Goal: Task Accomplishment & Management: Manage account settings

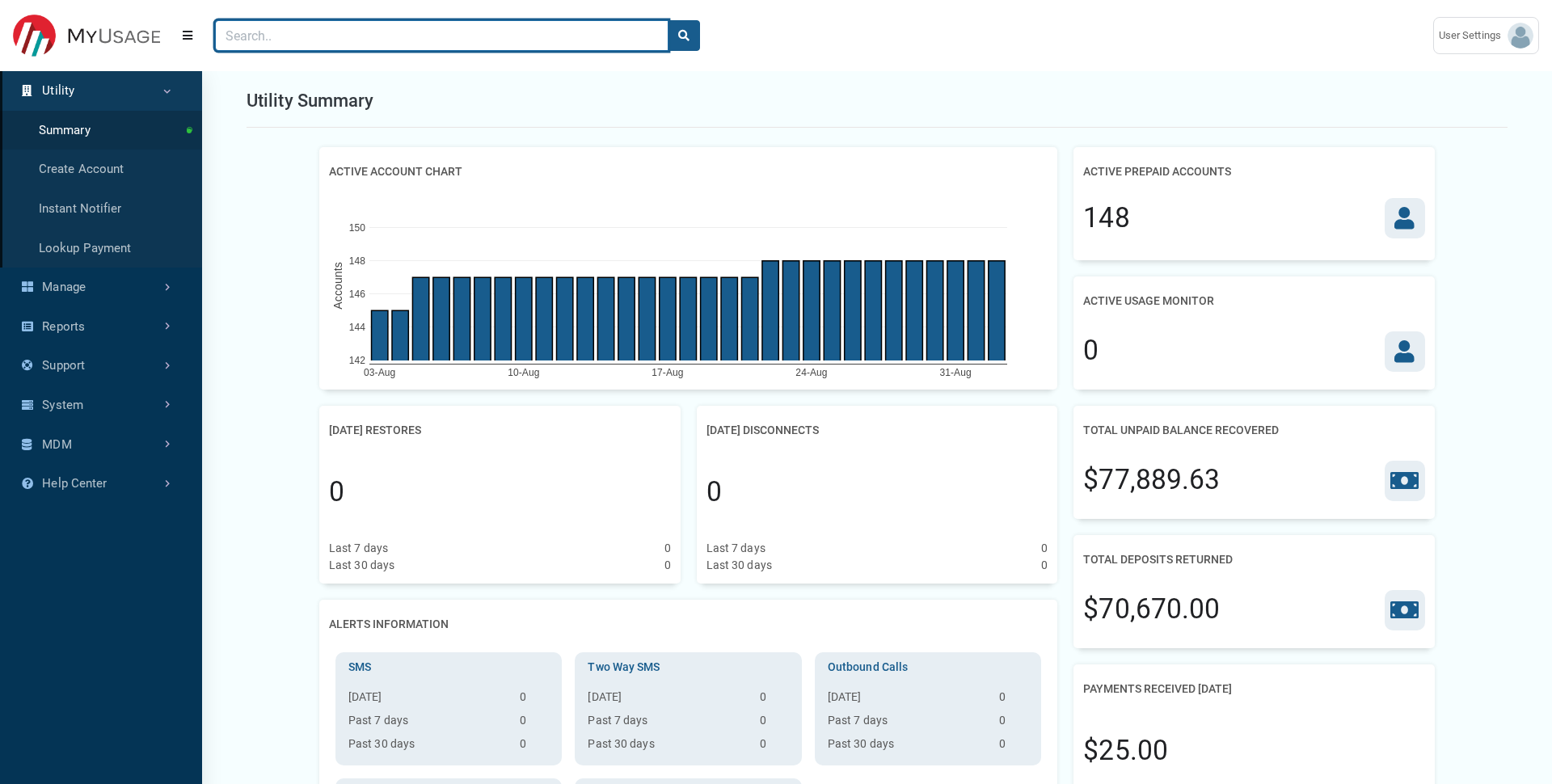
click at [316, 45] on input "Search" at bounding box center [441, 35] width 454 height 31
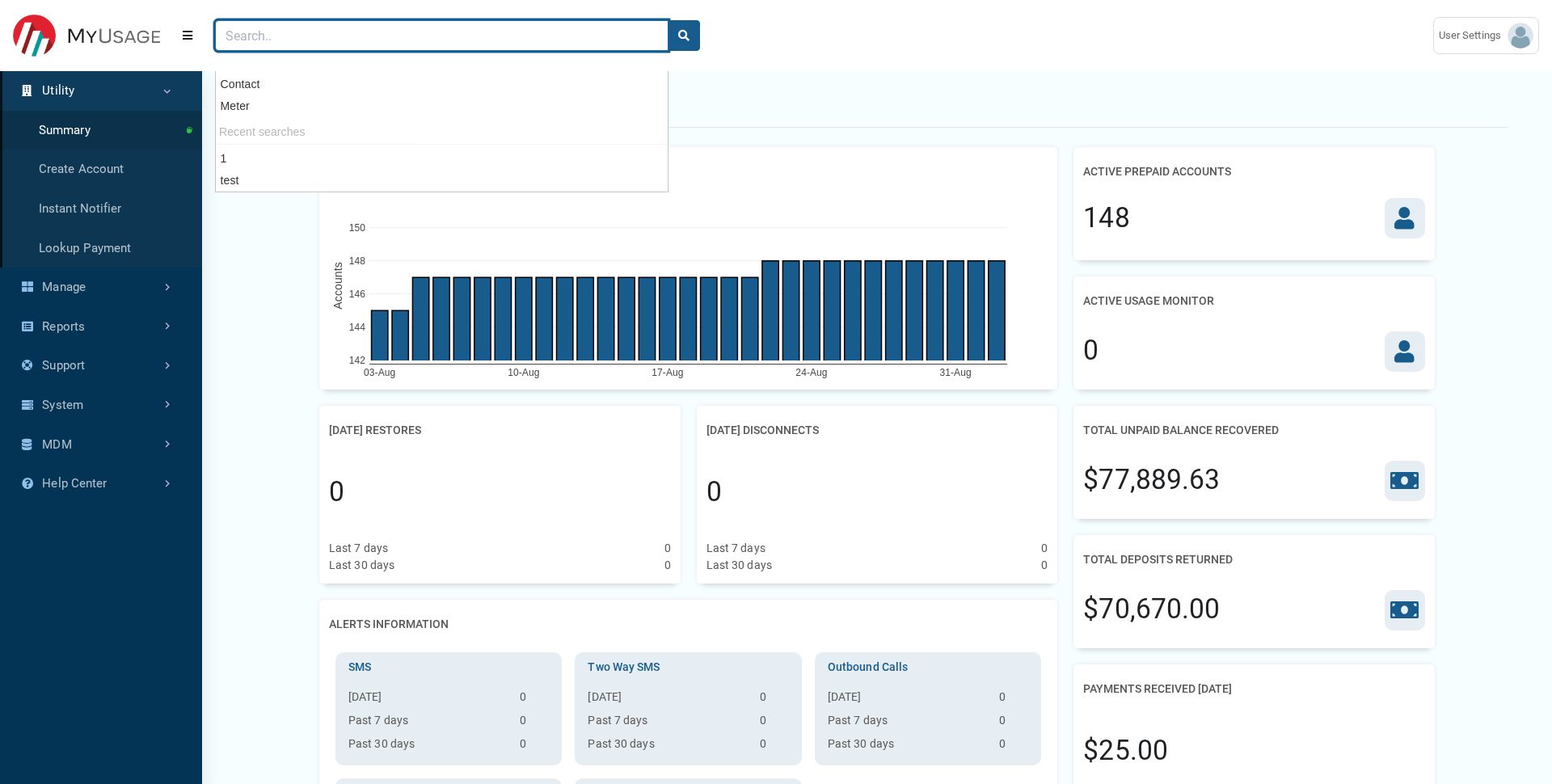
type input "t"
type input "1"
click at [668, 20] on button "search" at bounding box center [684, 35] width 33 height 31
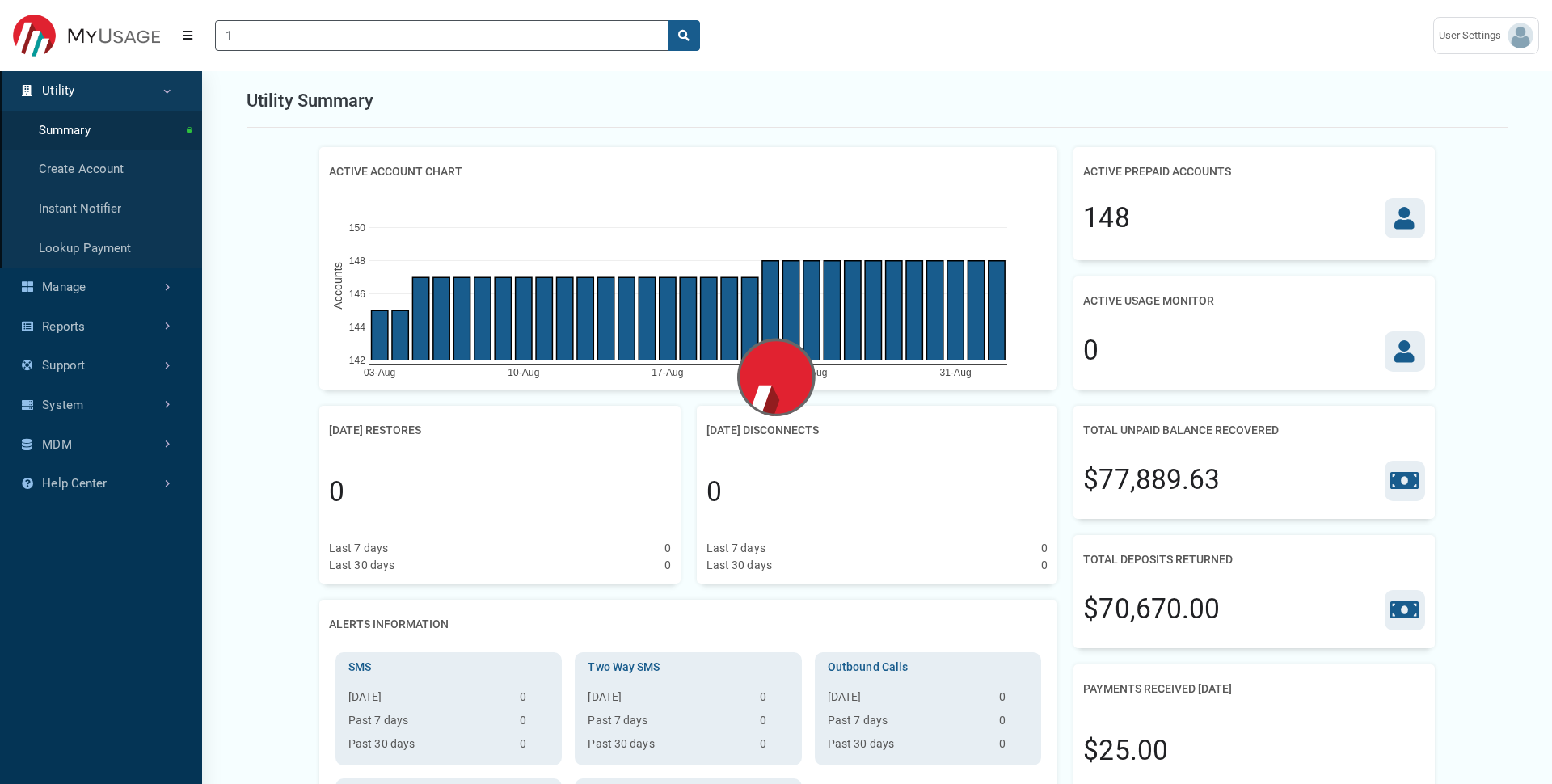
click at [756, 118] on div "Utility Summary" at bounding box center [876, 100] width 1261 height 53
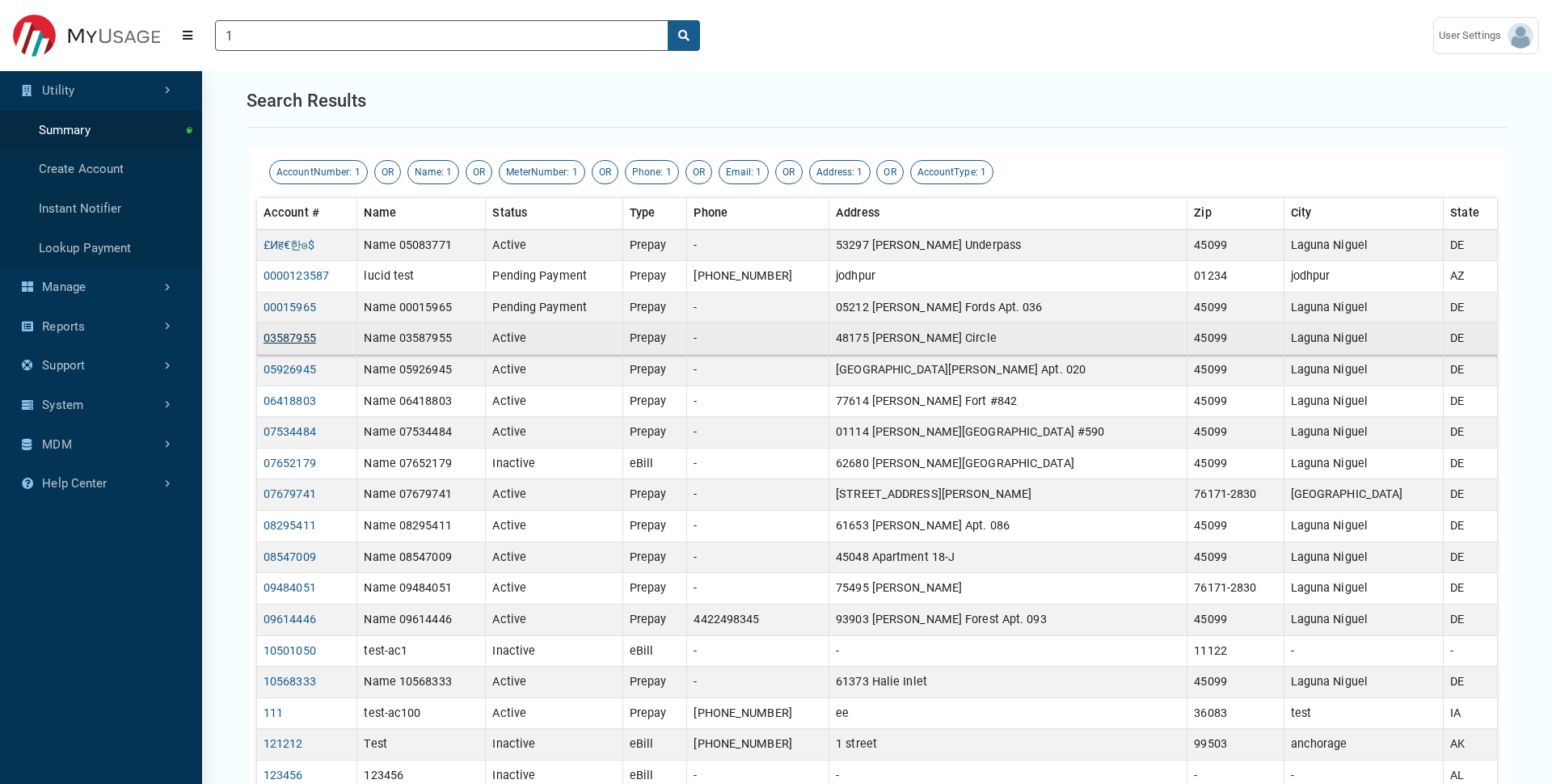
click at [292, 340] on link "03587955" at bounding box center [290, 338] width 53 height 14
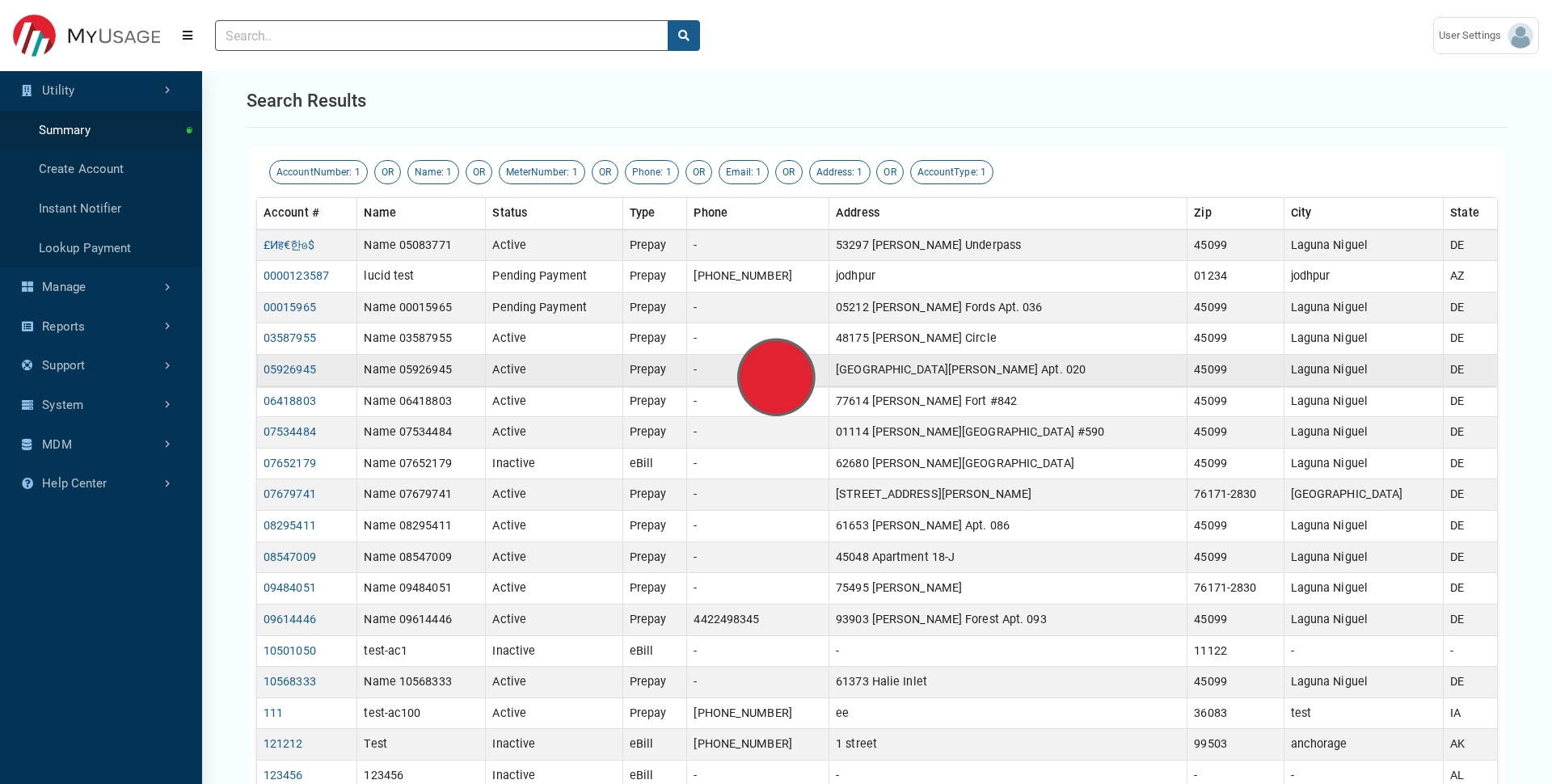
click at [542, 377] on td "Active" at bounding box center [554, 371] width 137 height 32
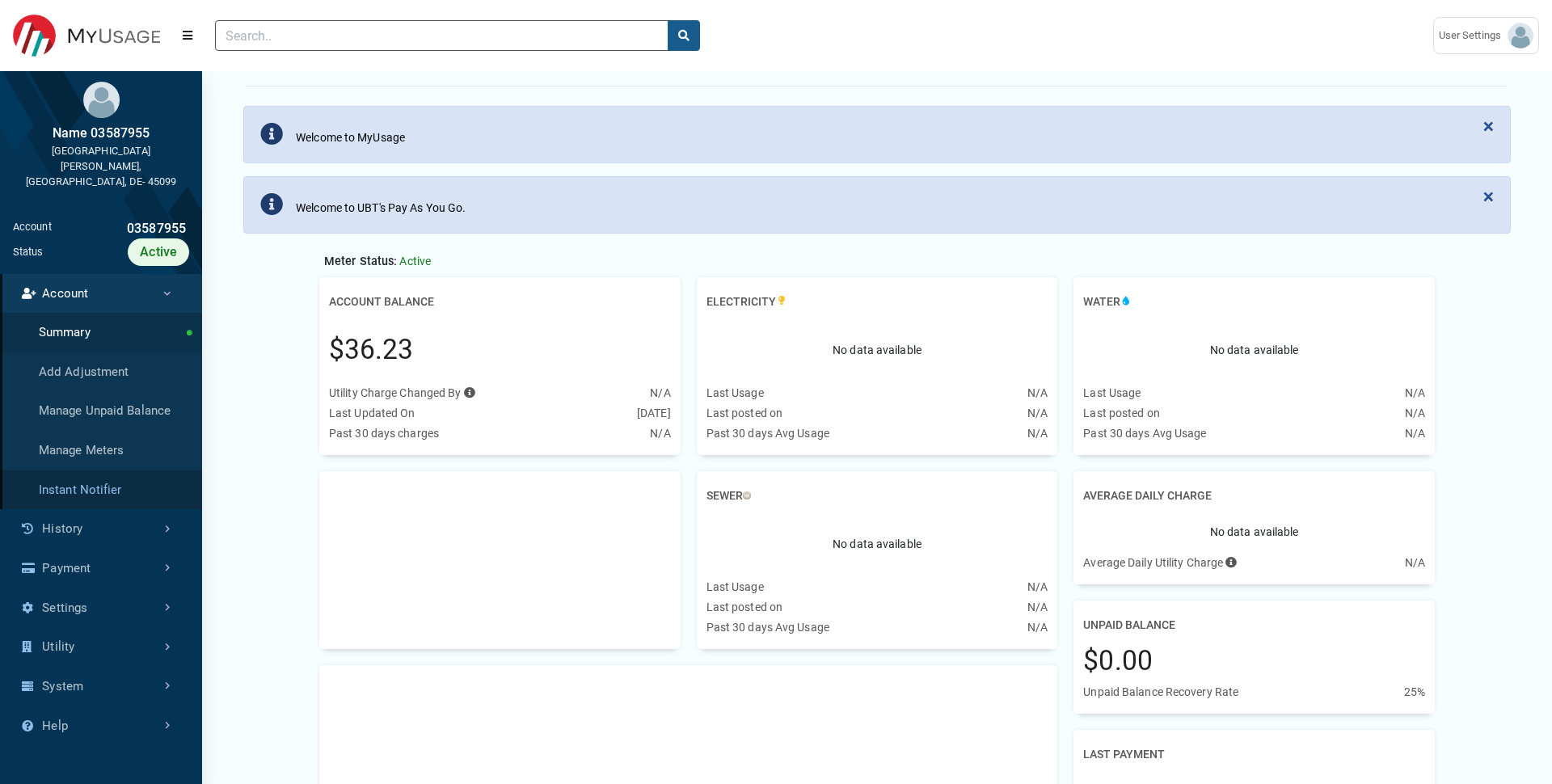
scroll to position [83, 0]
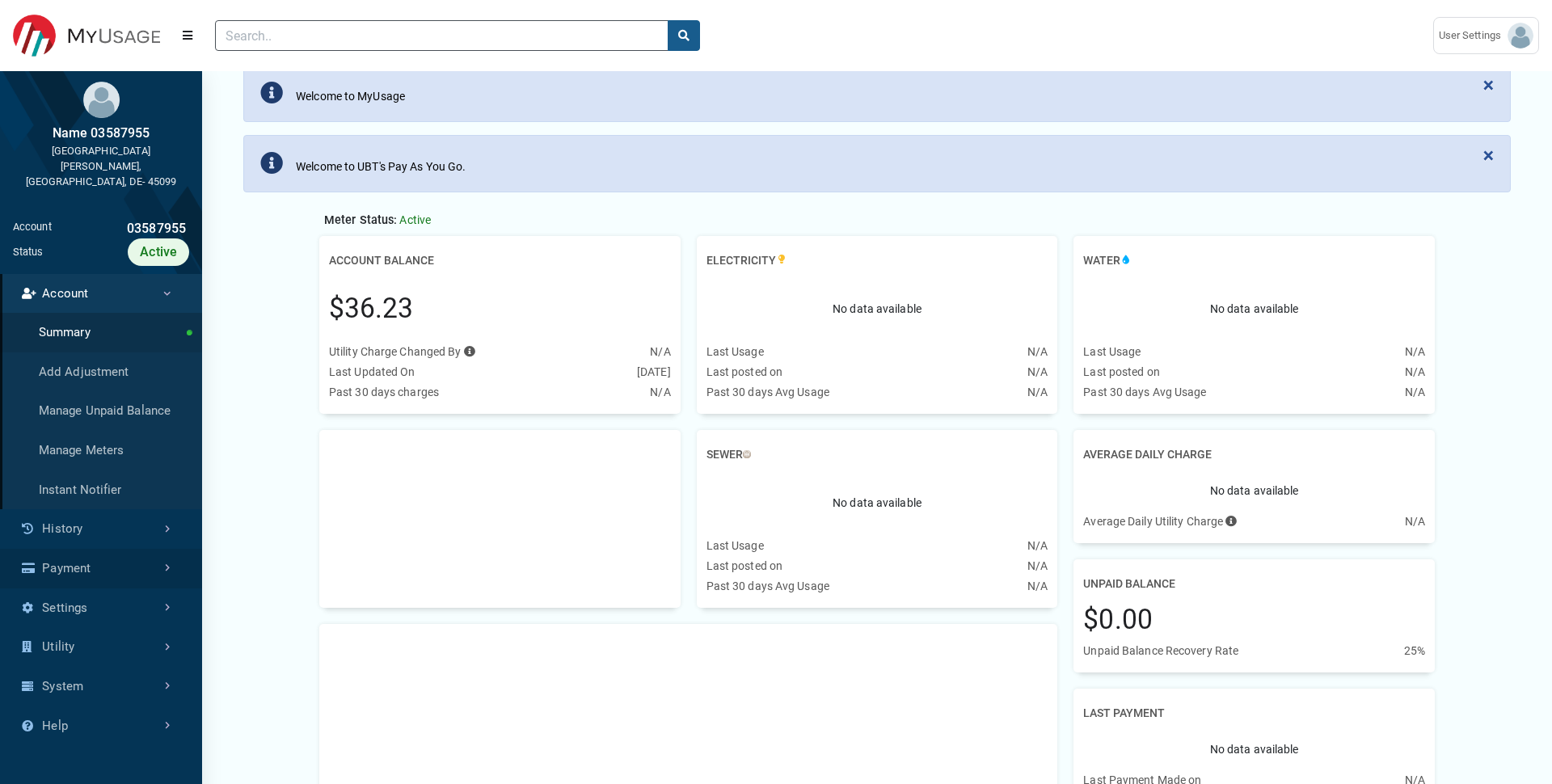
click at [125, 553] on link "Payment" at bounding box center [100, 568] width 202 height 40
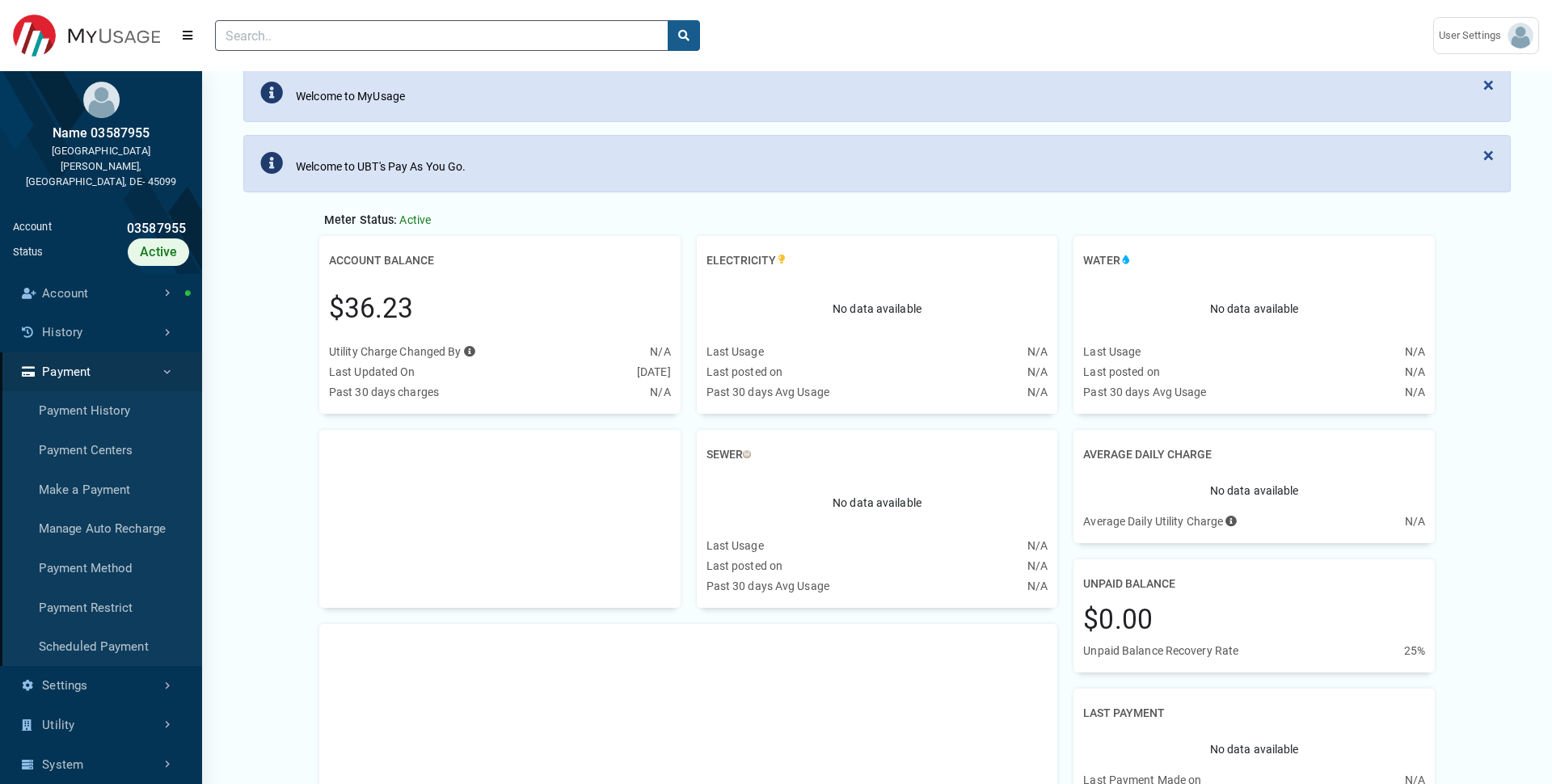
scroll to position [539, 202]
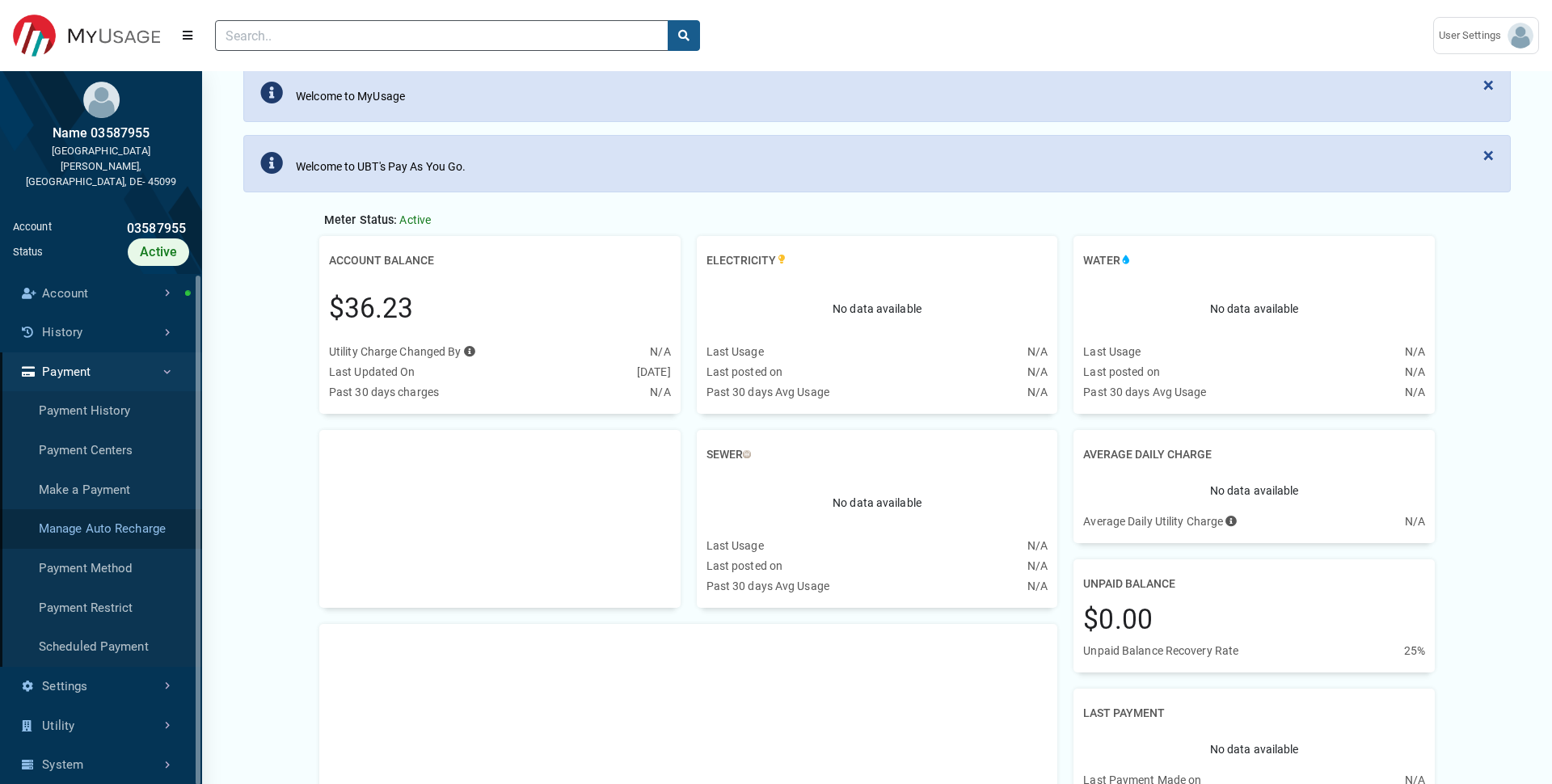
click at [122, 512] on link "Manage Auto Recharge" at bounding box center [100, 529] width 202 height 40
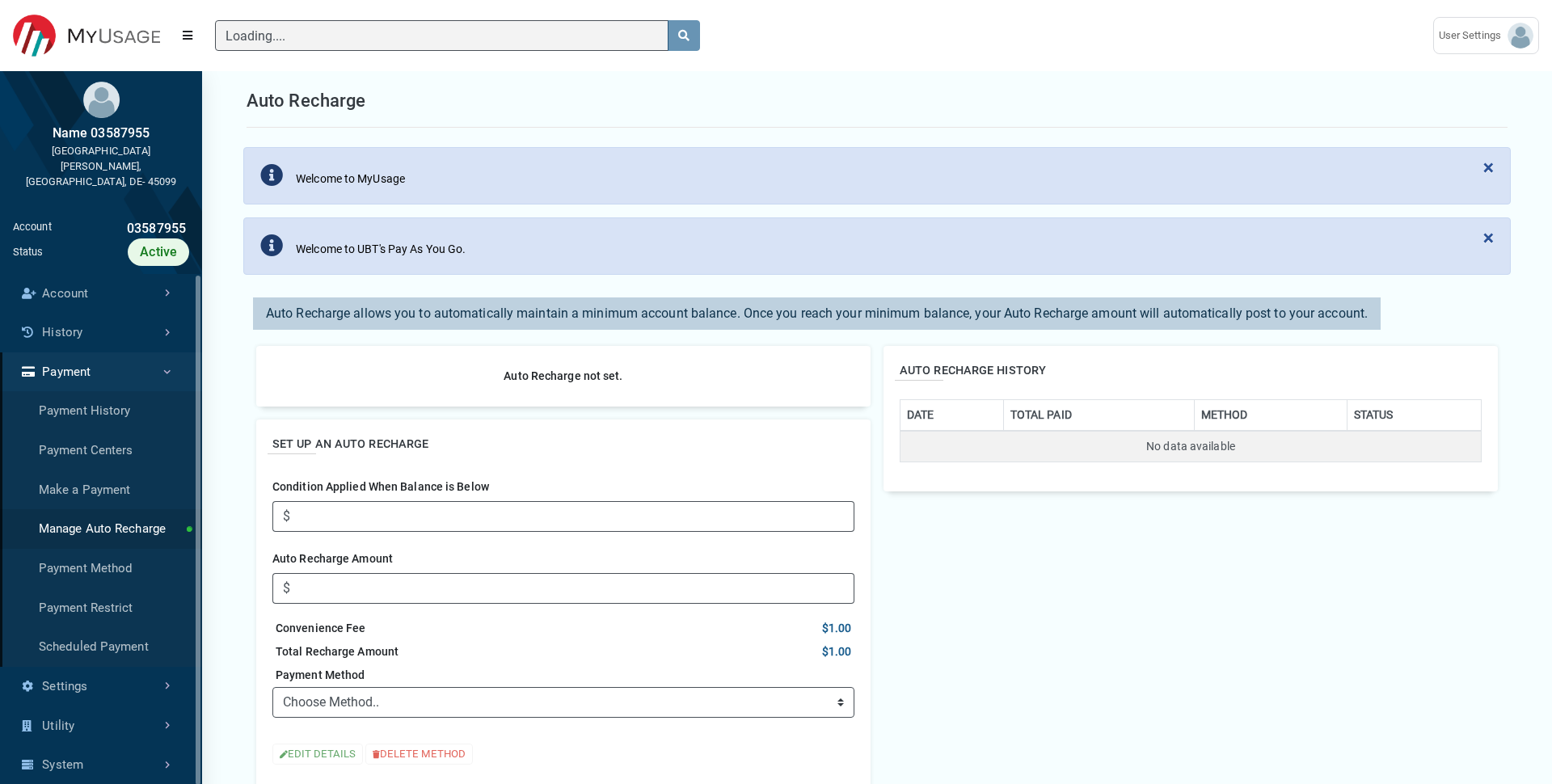
scroll to position [380, 0]
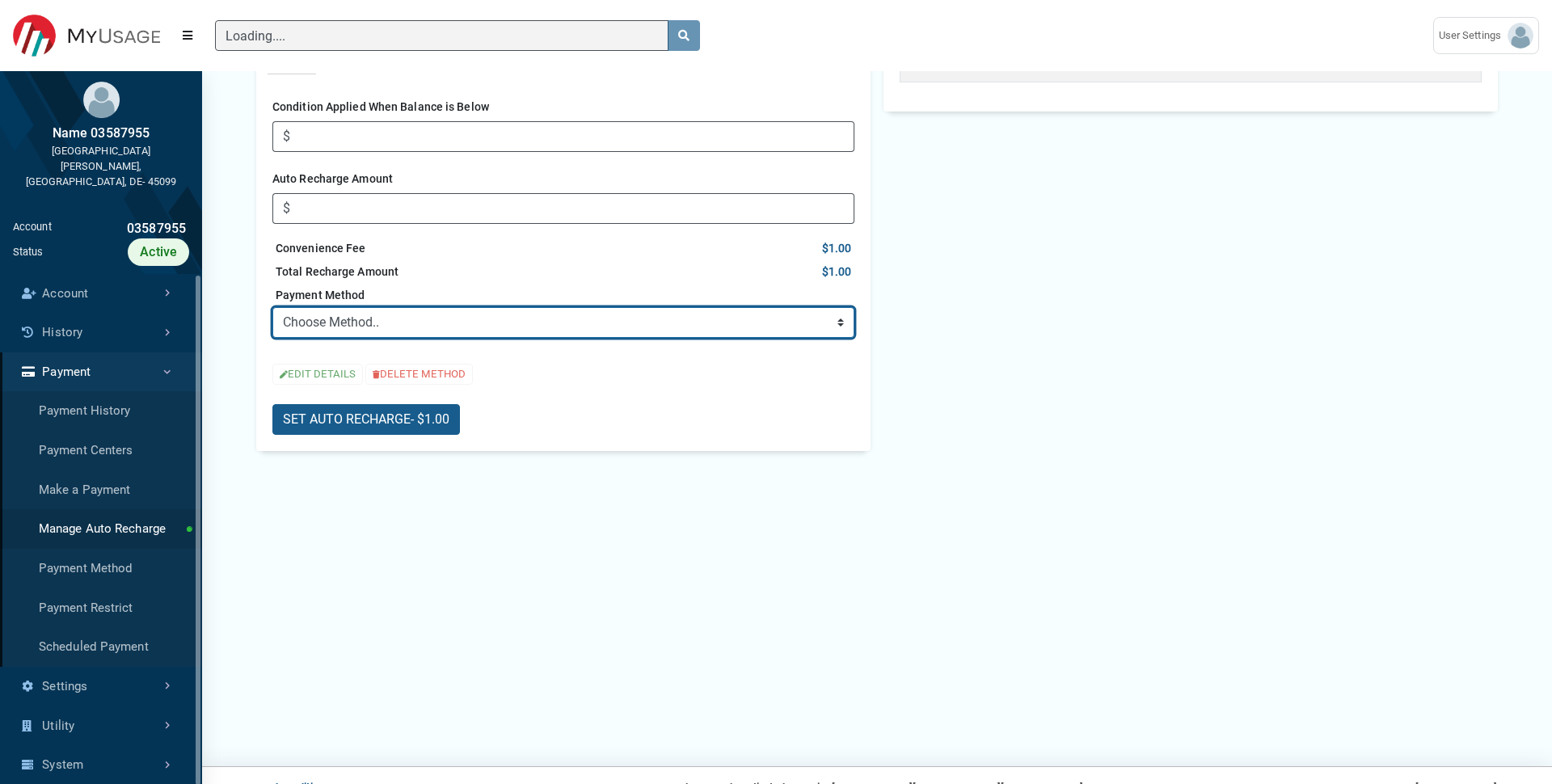
select select "95fa36b6-8620-40fa-8ca1-2ab52527cdcc"
click option "💳 xxxx xxxx xxxx 5454 (Mastercard)" at bounding box center [0, 0] width 0 height 0
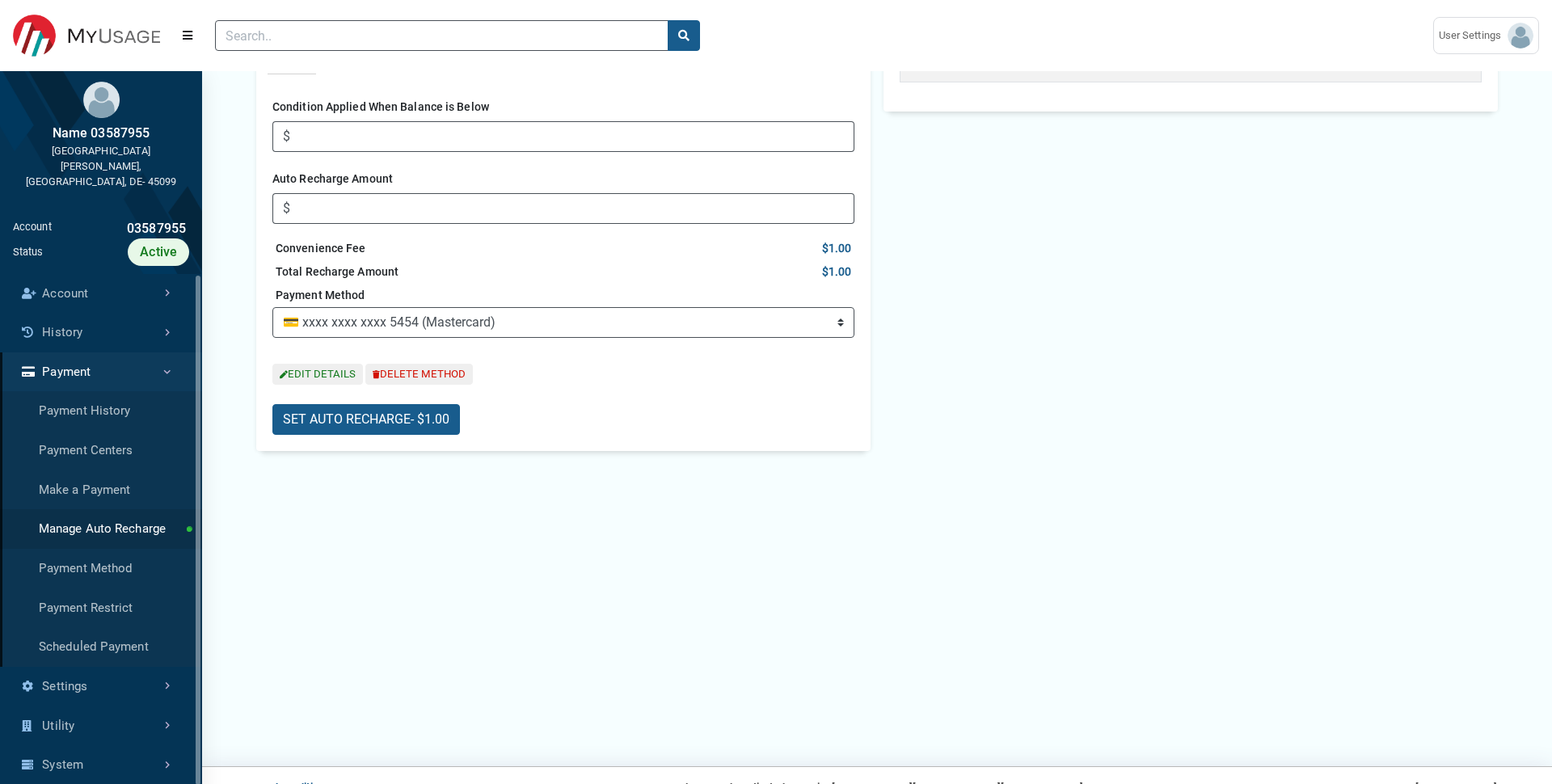
click at [368, 153] on div "SET UP AN AUTO RECHARGE Condition Applied When Balance is Below $ Auto Recharge…" at bounding box center [563, 245] width 614 height 412
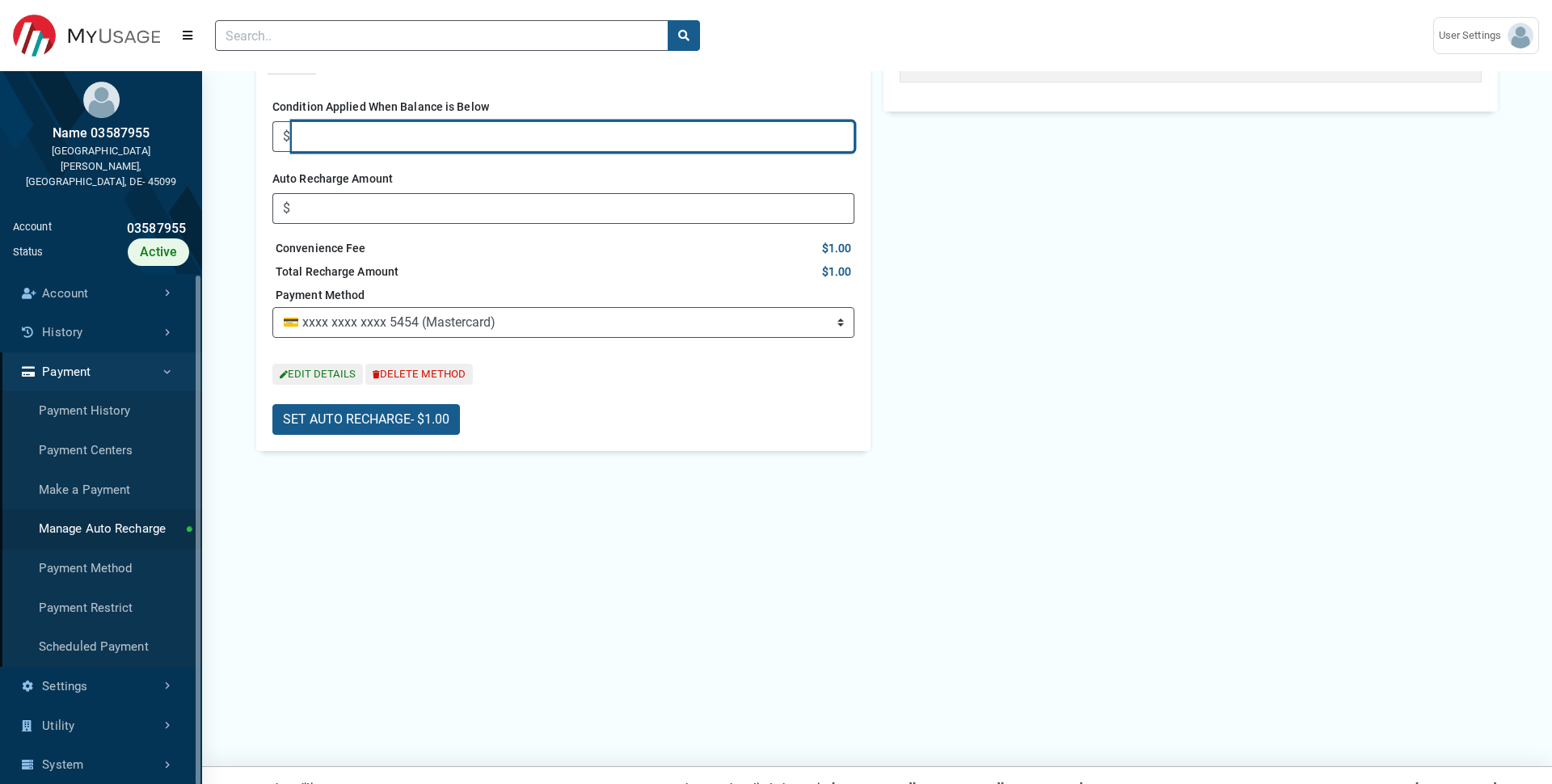
click at [358, 144] on input "Condition Applied When Balance is Below" at bounding box center [572, 136] width 562 height 31
type input "10"
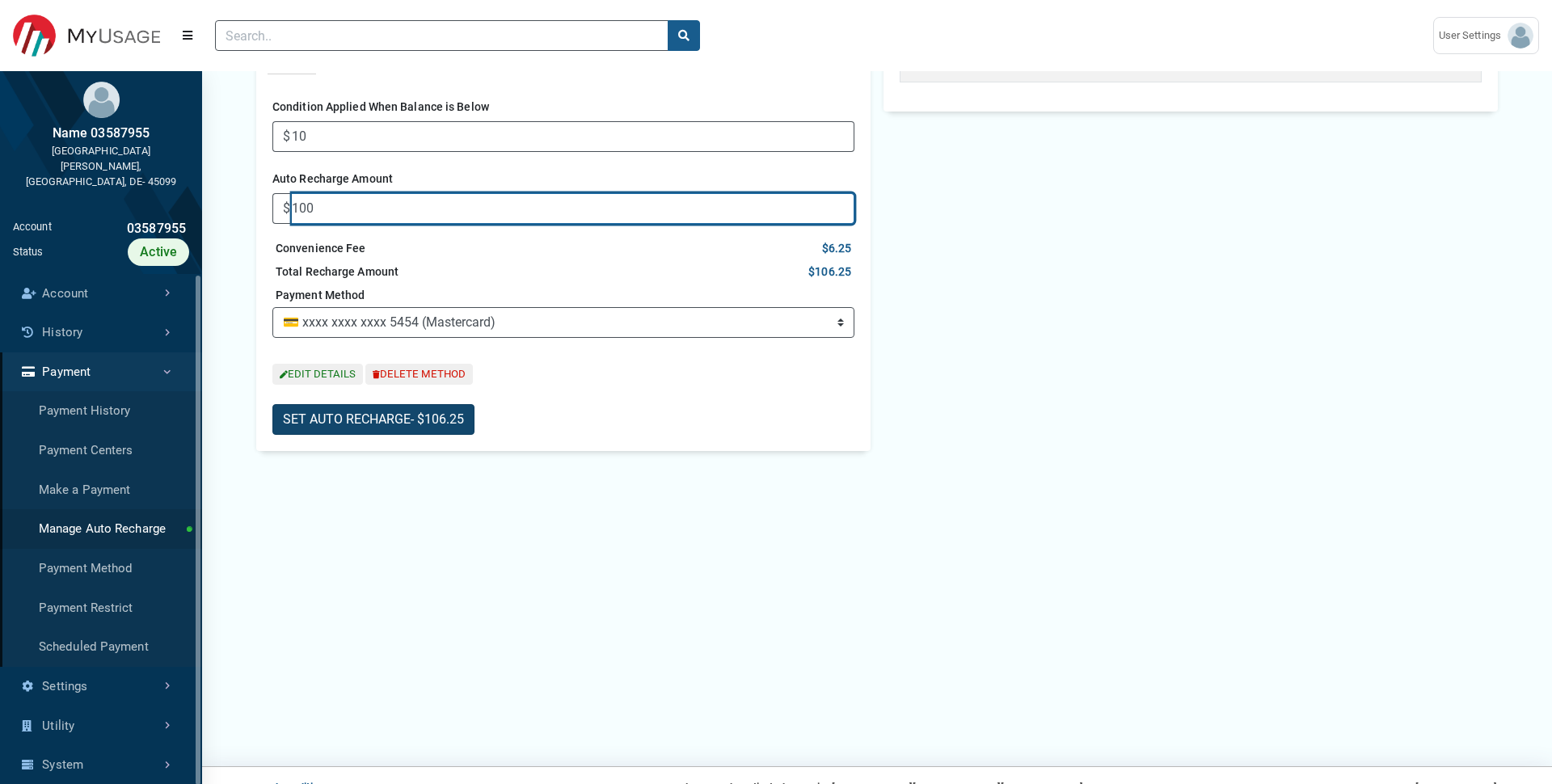
type input "100"
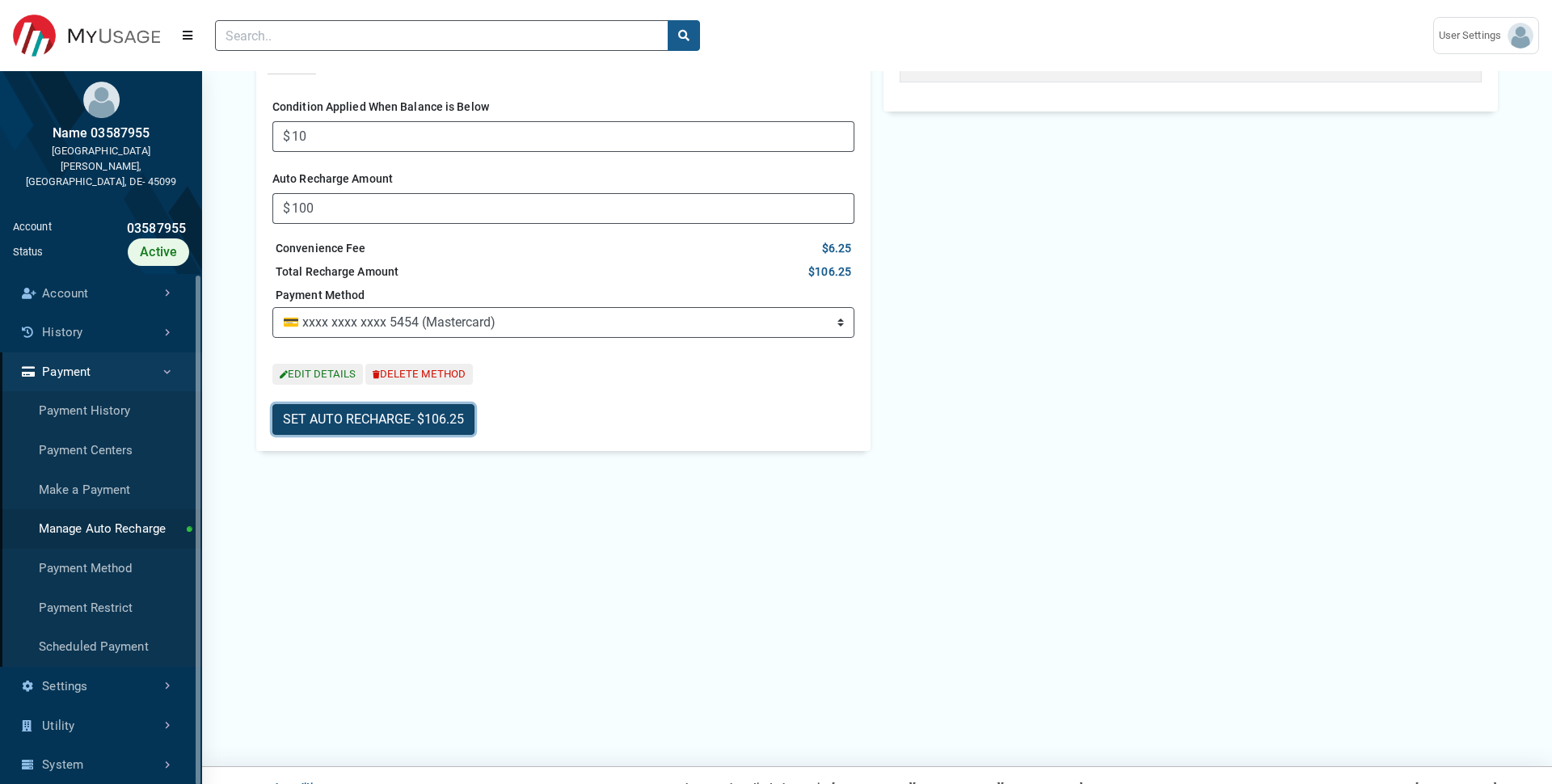
click at [419, 426] on span "- $106.25" at bounding box center [437, 419] width 53 height 16
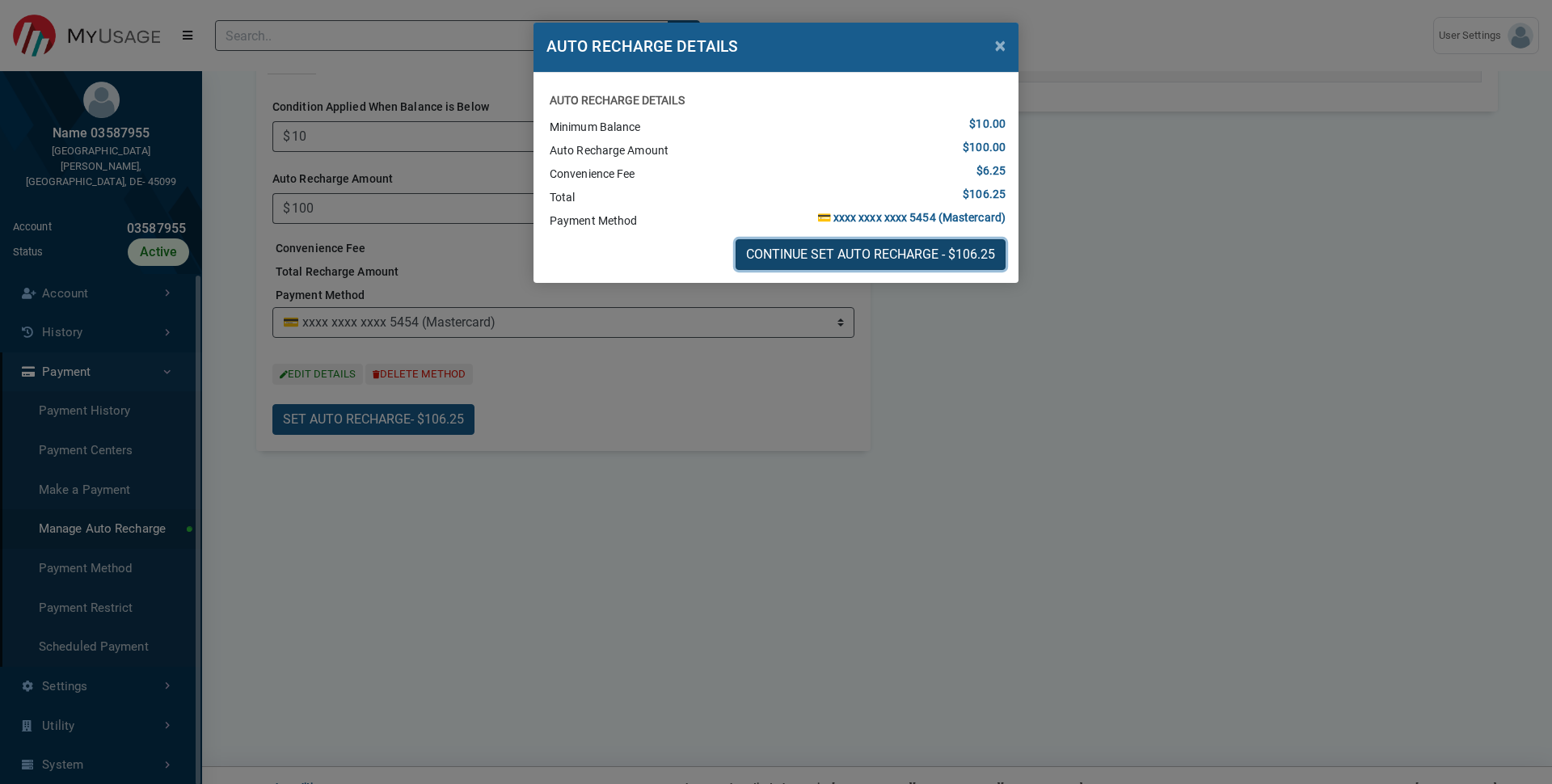
click at [850, 261] on button "CONTINUE SET AUTO RECHARGE - $106.25" at bounding box center [871, 254] width 270 height 31
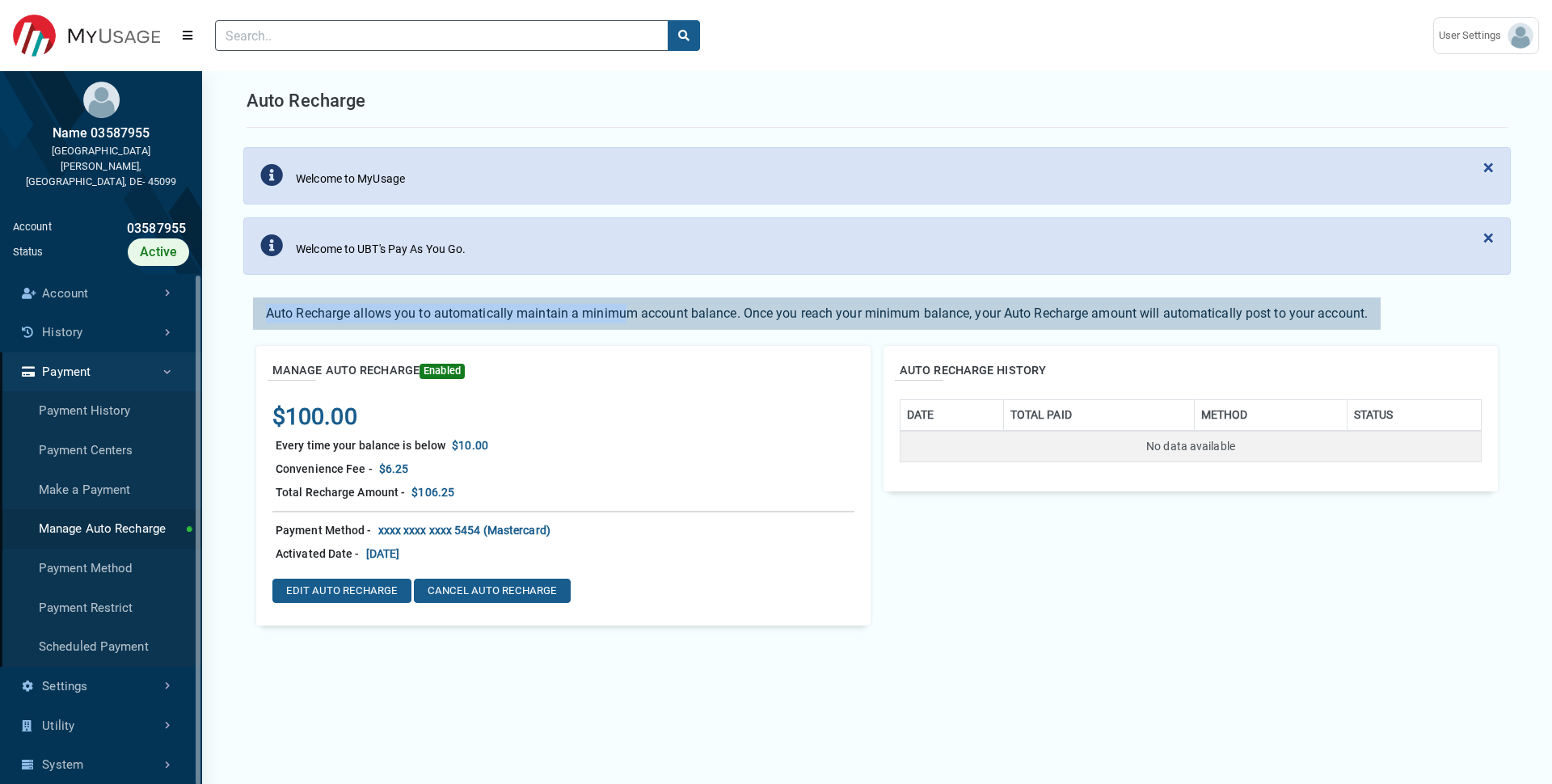
drag, startPoint x: 266, startPoint y: 319, endPoint x: 625, endPoint y: 319, distance: 359.0
click at [625, 319] on p "Auto Recharge allows you to automatically maintain a minimum account balance. O…" at bounding box center [817, 313] width 1115 height 20
click at [498, 424] on div "$100.00" at bounding box center [563, 416] width 582 height 34
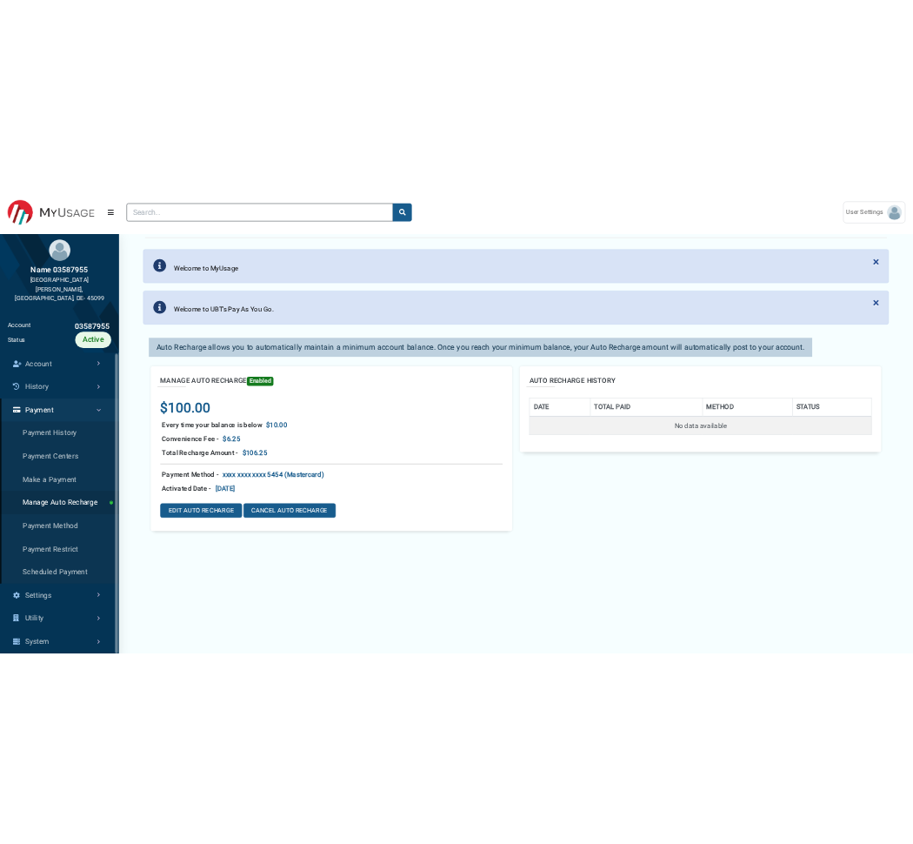
scroll to position [69, 0]
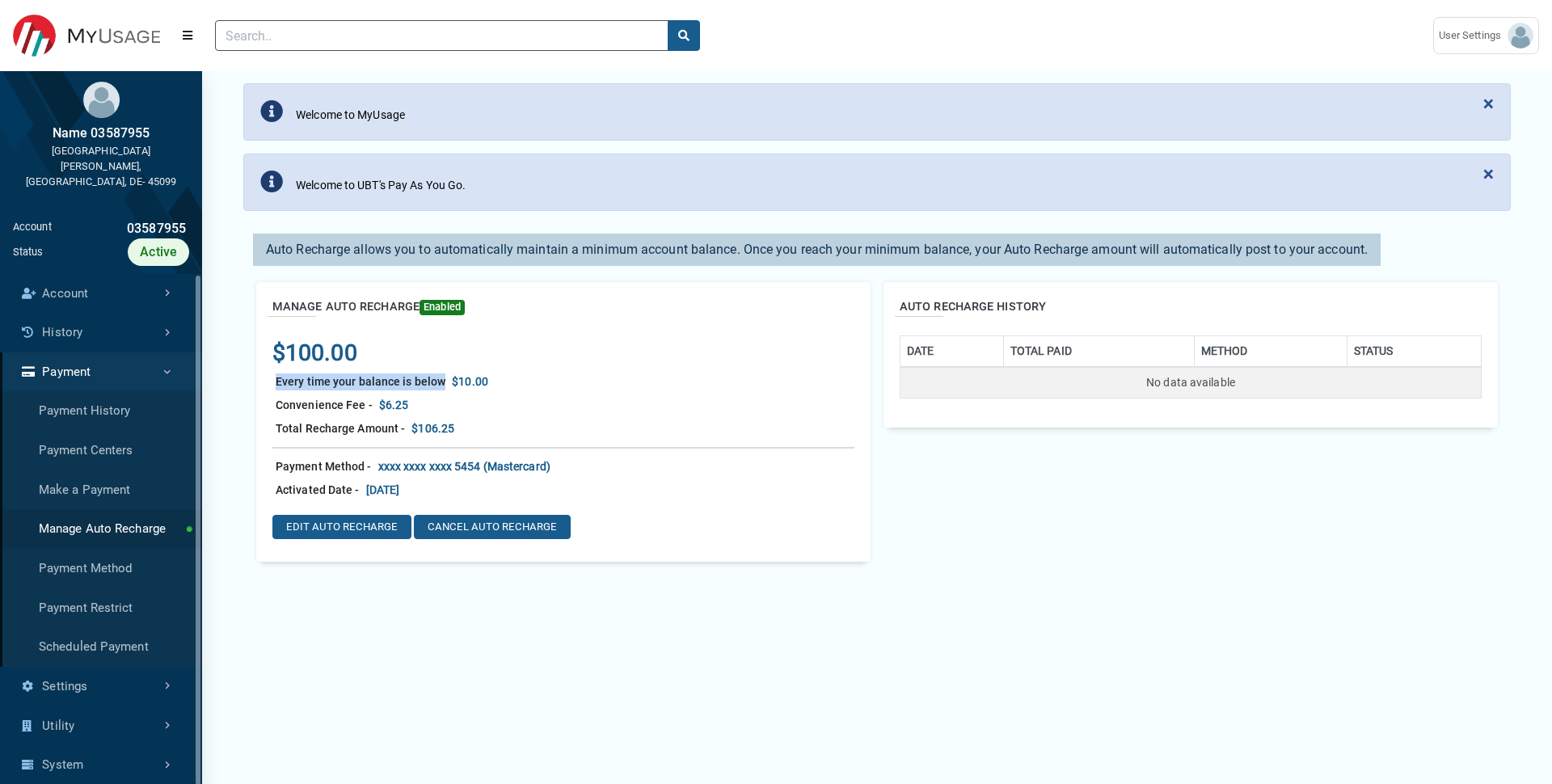
drag, startPoint x: 273, startPoint y: 382, endPoint x: 439, endPoint y: 382, distance: 166.0
click at [440, 382] on div "Every time your balance is below" at bounding box center [361, 381] width 177 height 23
click at [281, 398] on div "Convenience Fee -" at bounding box center [323, 405] width 103 height 23
click at [410, 365] on div "$100.00" at bounding box center [563, 352] width 582 height 34
click at [447, 303] on span "Enabled" at bounding box center [441, 307] width 46 height 16
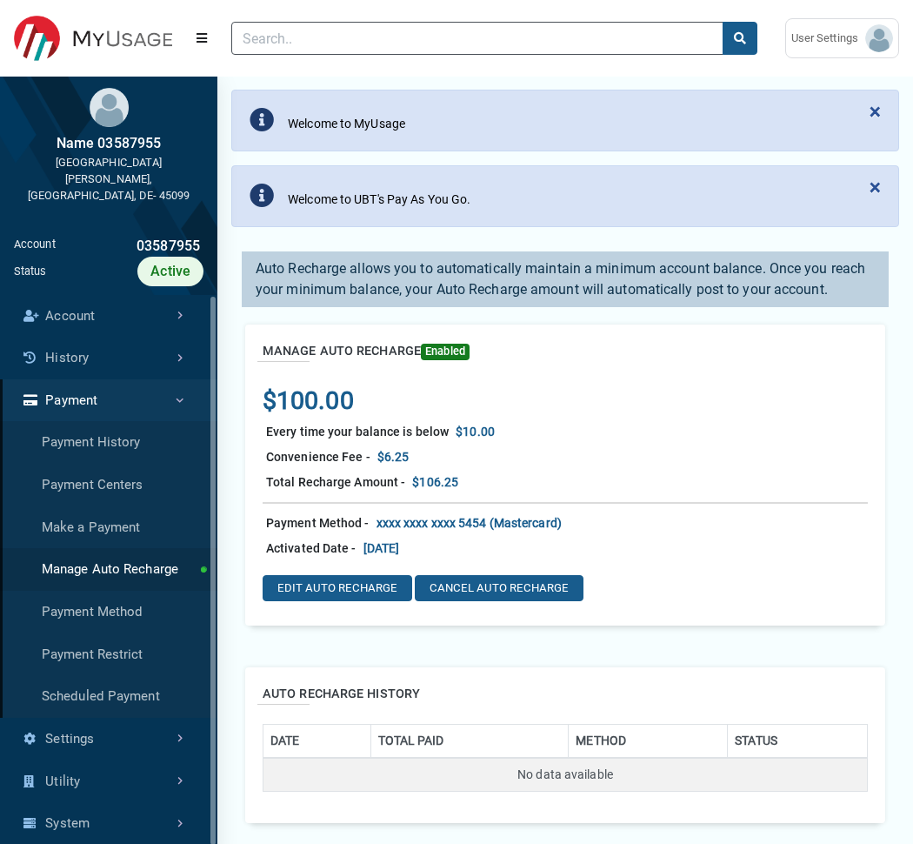
click at [567, 425] on div "Every time your balance is below $10.00" at bounding box center [565, 431] width 605 height 25
drag, startPoint x: 270, startPoint y: 350, endPoint x: 393, endPoint y: 350, distance: 123.5
click at [393, 350] on h2 "MANAGE AUTO RECHARGE Enabled" at bounding box center [366, 351] width 207 height 19
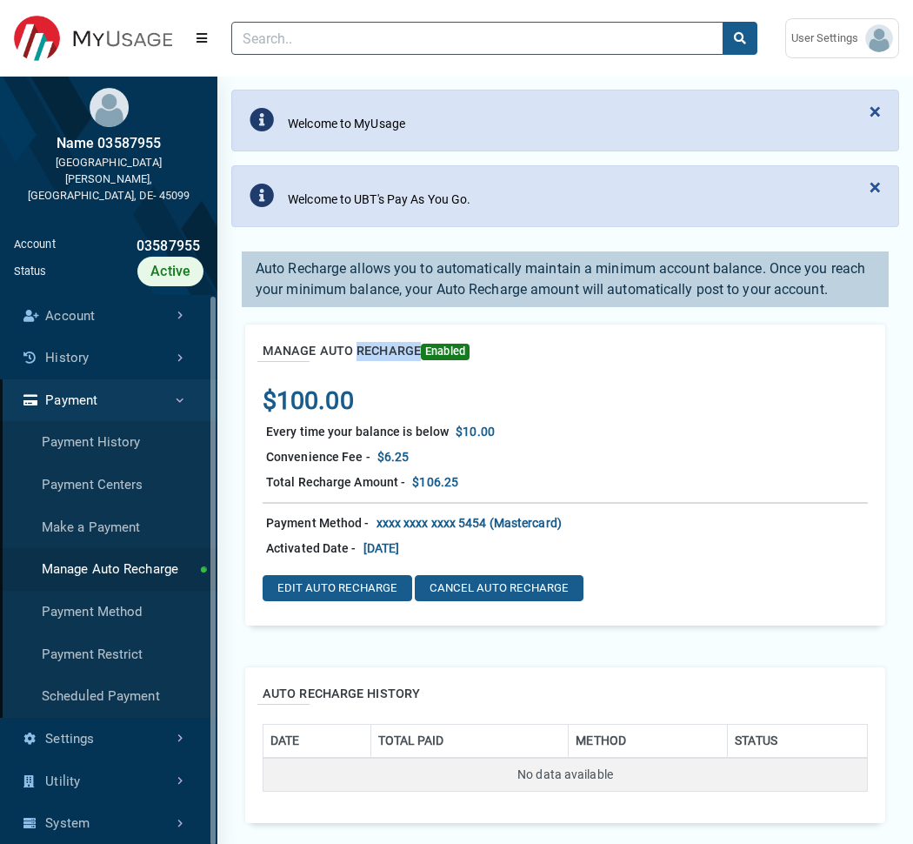
click at [393, 350] on h2 "MANAGE AUTO RECHARGE Enabled" at bounding box center [366, 351] width 207 height 19
click at [274, 348] on h2 "MANAGE AUTO RECHARGE Enabled" at bounding box center [366, 351] width 207 height 19
click at [334, 352] on h2 "MANAGE AUTO RECHARGE Enabled" at bounding box center [366, 351] width 207 height 19
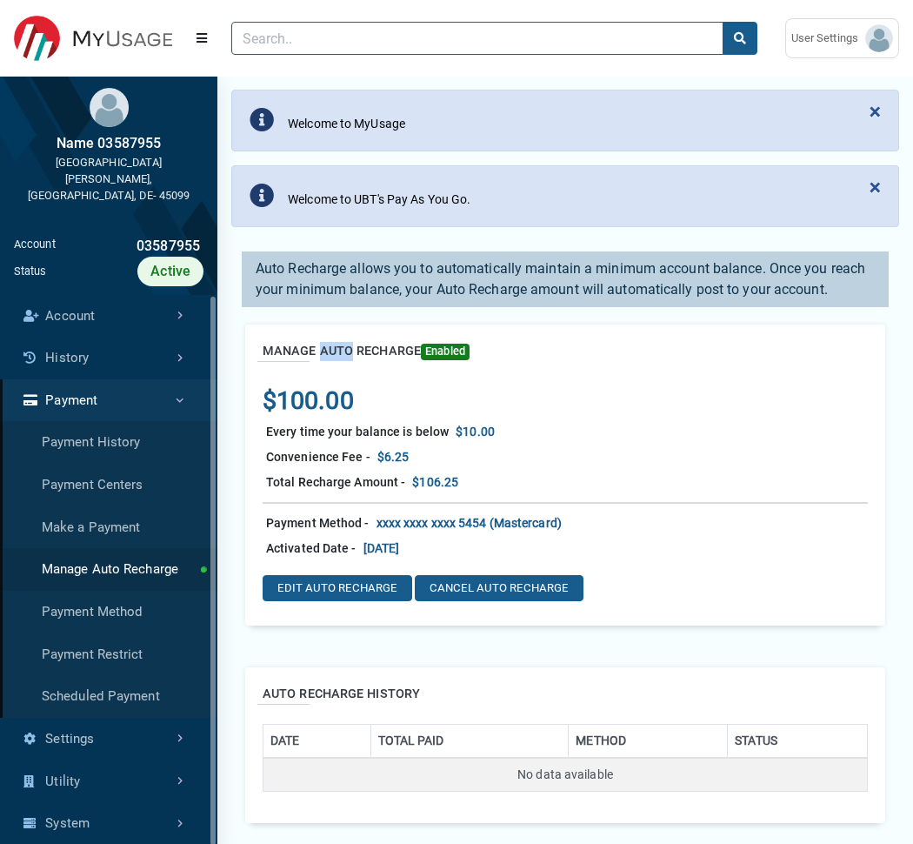
click at [390, 350] on h2 "MANAGE AUTO RECHARGE Enabled" at bounding box center [366, 351] width 207 height 19
click at [521, 358] on div "MANAGE AUTO RECHARGE Enabled" at bounding box center [565, 362] width 605 height 40
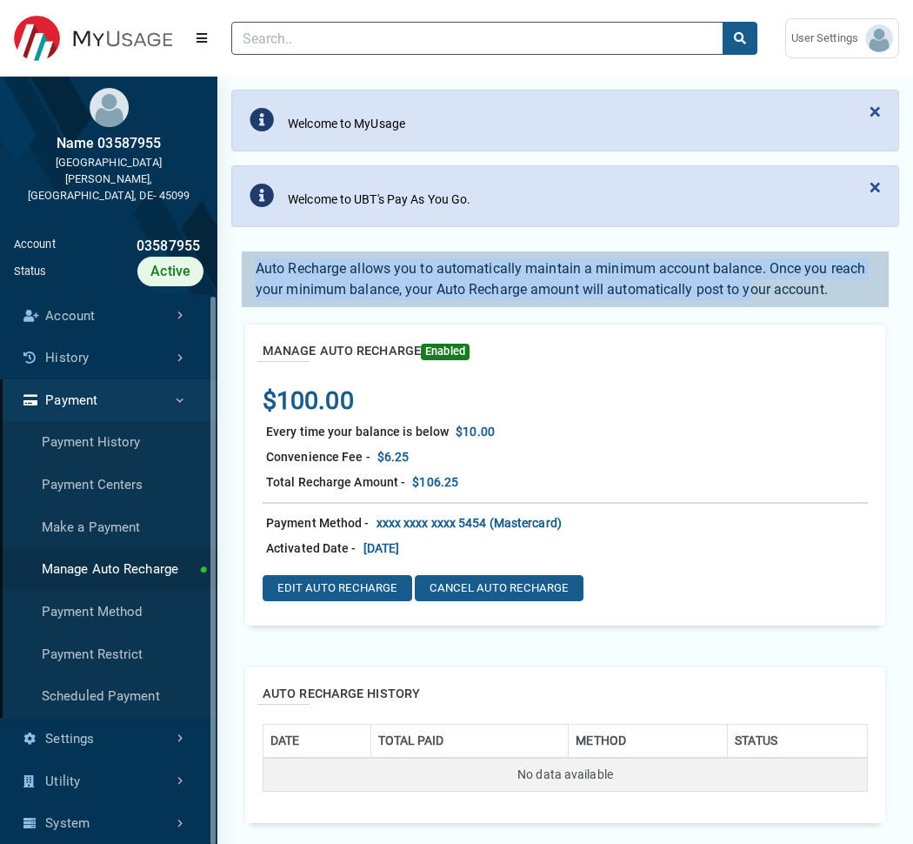
drag, startPoint x: 260, startPoint y: 263, endPoint x: 751, endPoint y: 295, distance: 491.7
click at [758, 295] on p "Auto Recharge allows you to automatically maintain a minimum account balance. O…" at bounding box center [565, 279] width 633 height 42
click at [751, 295] on p "Auto Recharge allows you to automatically maintain a minimum account balance. O…" at bounding box center [565, 279] width 633 height 42
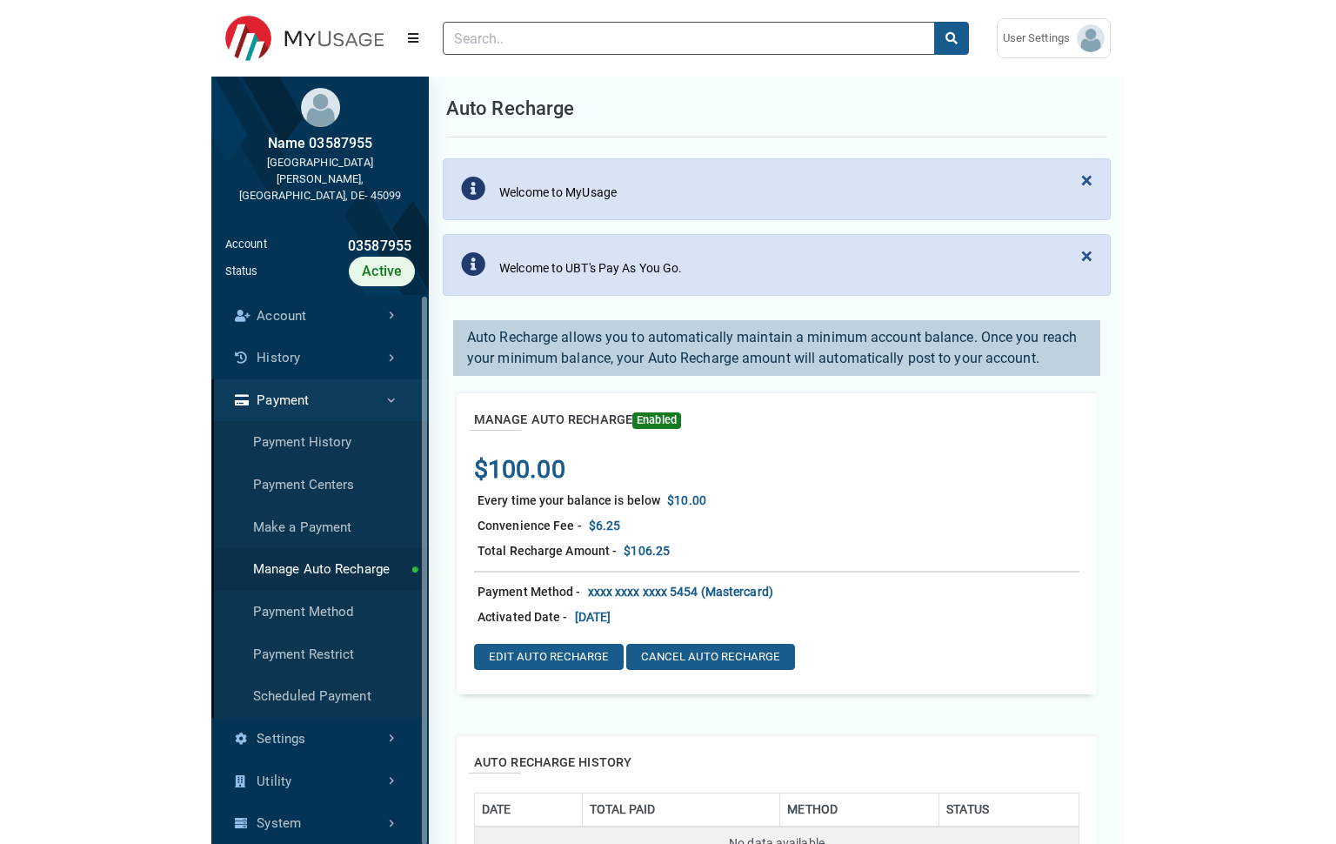
scroll to position [8, 1]
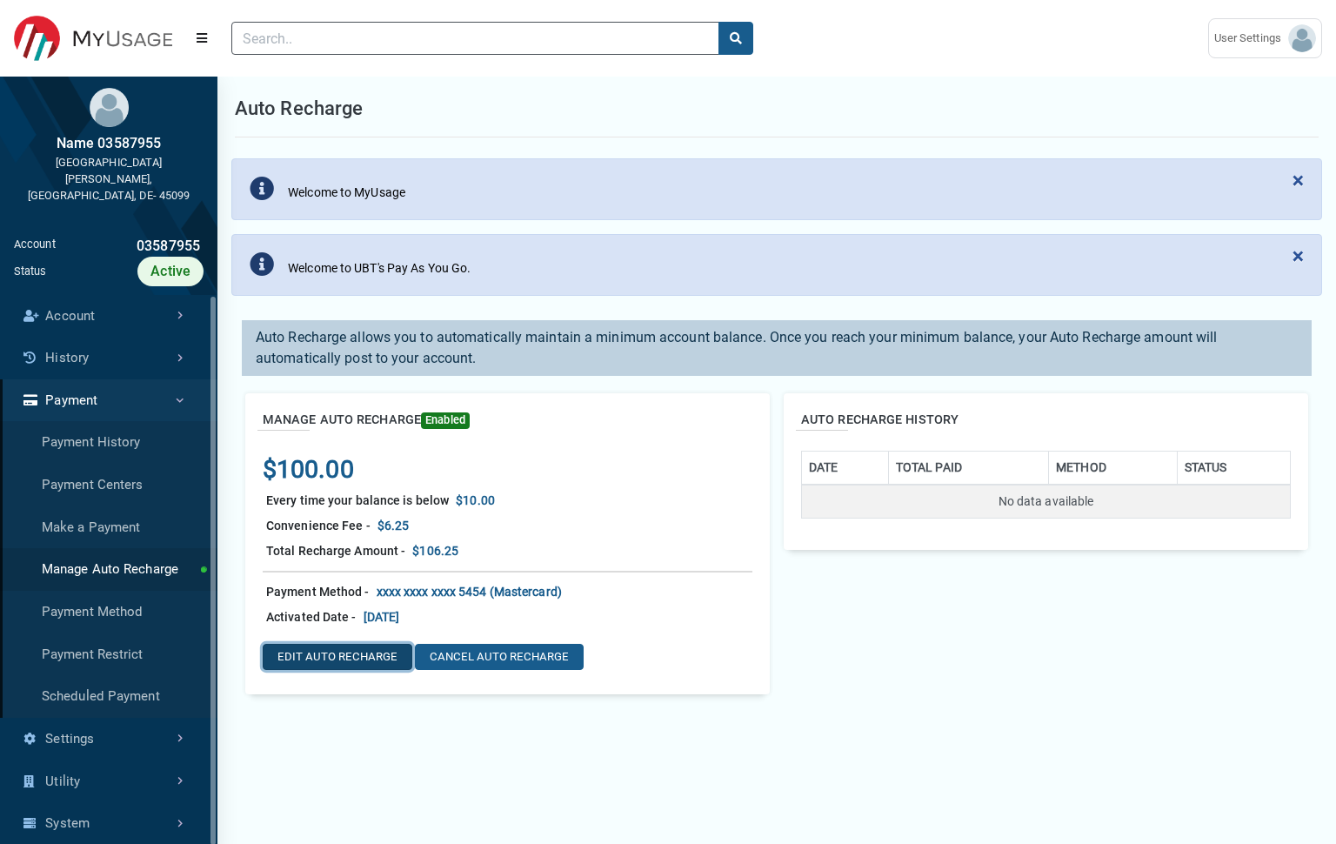
click at [381, 661] on button "EDIT AUTO RECHARGE" at bounding box center [338, 657] width 150 height 26
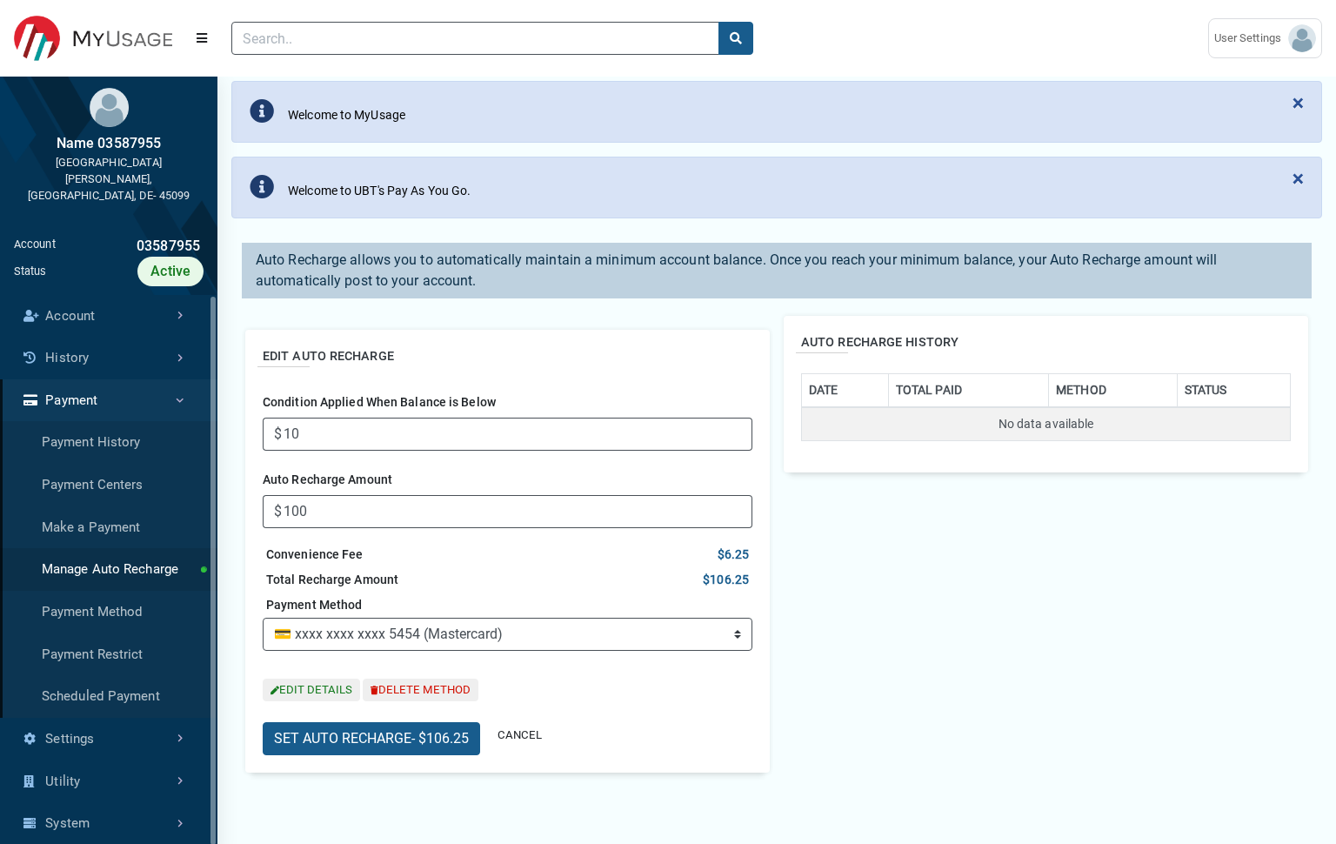
scroll to position [94, 0]
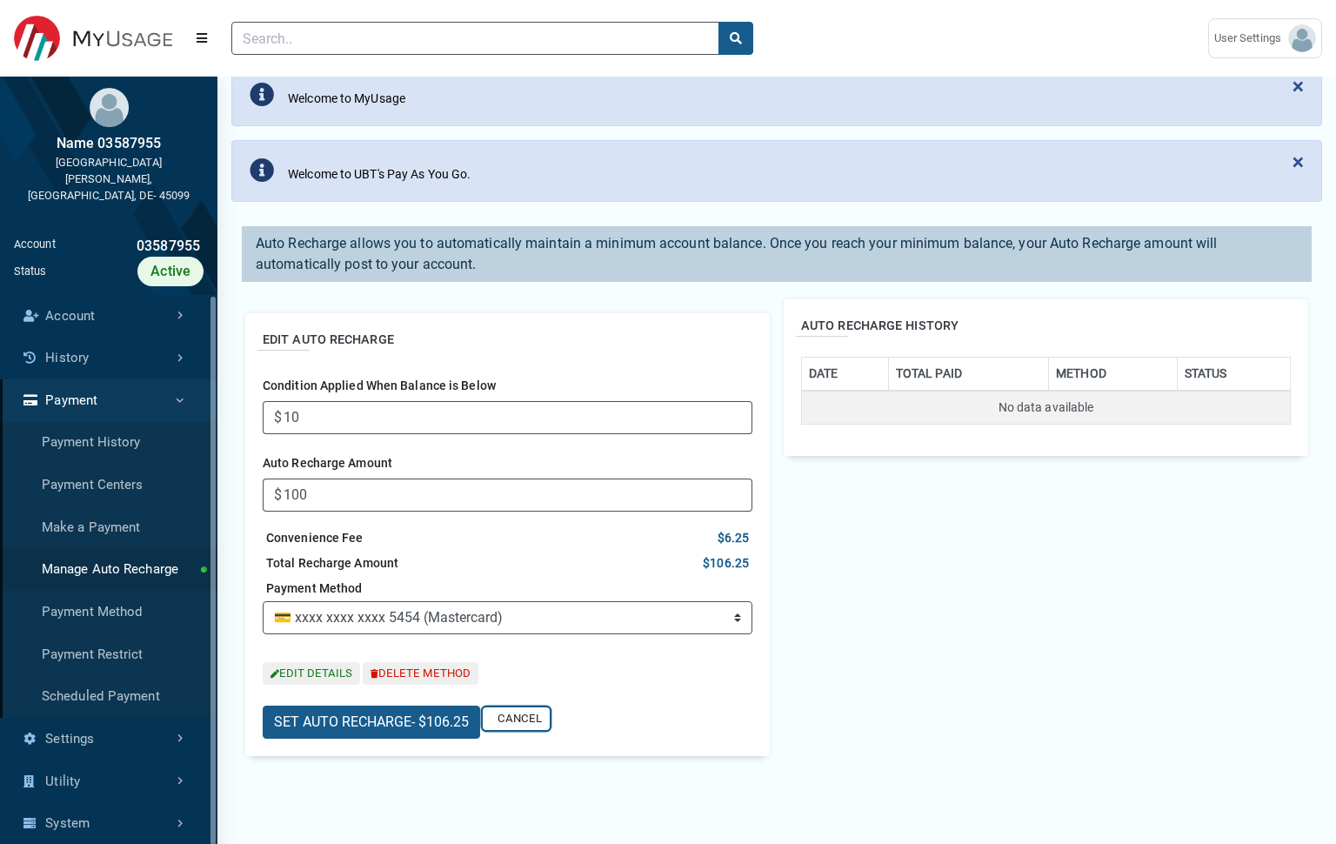
click at [518, 712] on button "CANCEL" at bounding box center [516, 718] width 67 height 23
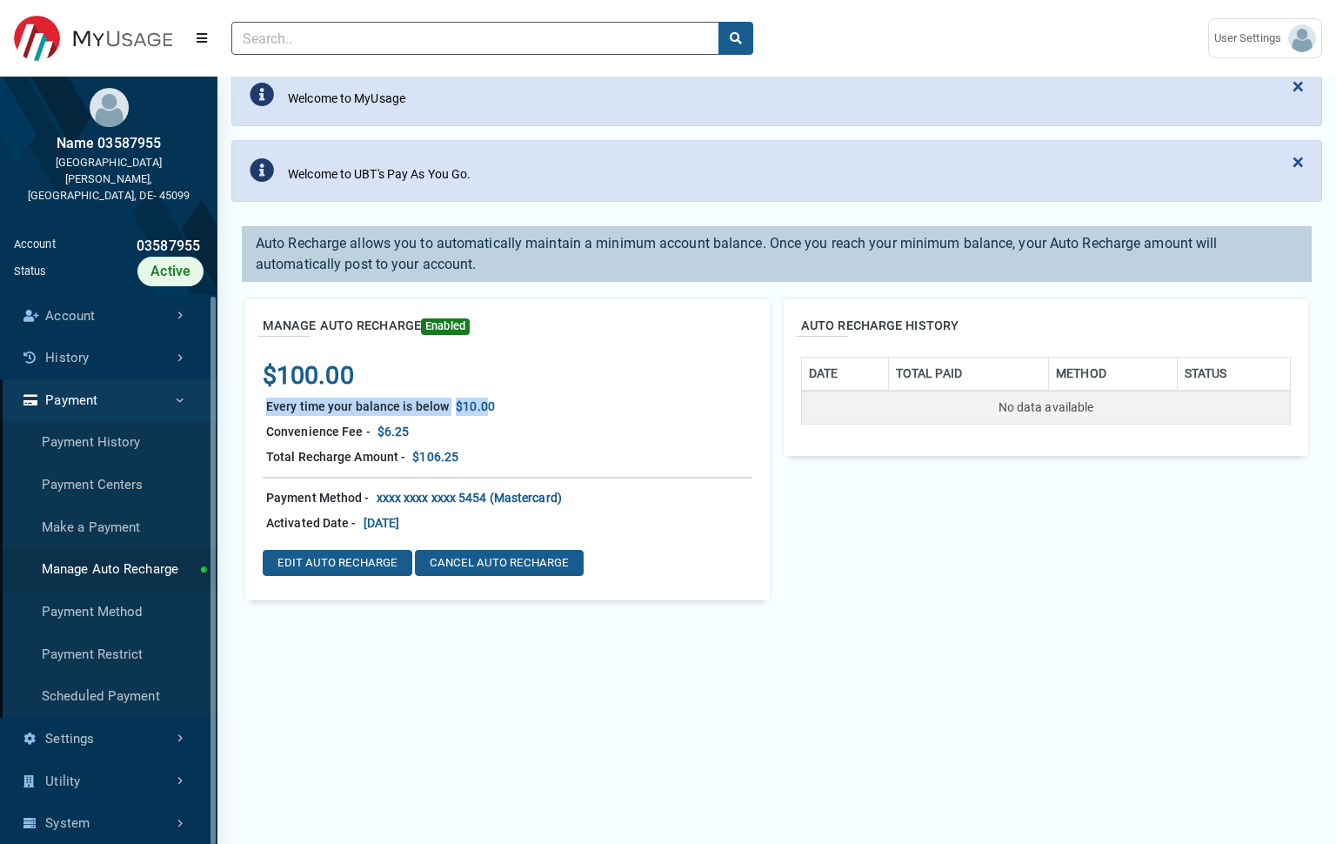
drag, startPoint x: 268, startPoint y: 412, endPoint x: 485, endPoint y: 413, distance: 217.5
click at [485, 413] on div "Every time your balance is below $10.00" at bounding box center [508, 406] width 490 height 25
click at [289, 452] on div "Total Recharge Amount -" at bounding box center [336, 457] width 146 height 25
click at [291, 565] on button "EDIT AUTO RECHARGE" at bounding box center [338, 563] width 150 height 26
